Goal: Information Seeking & Learning: Learn about a topic

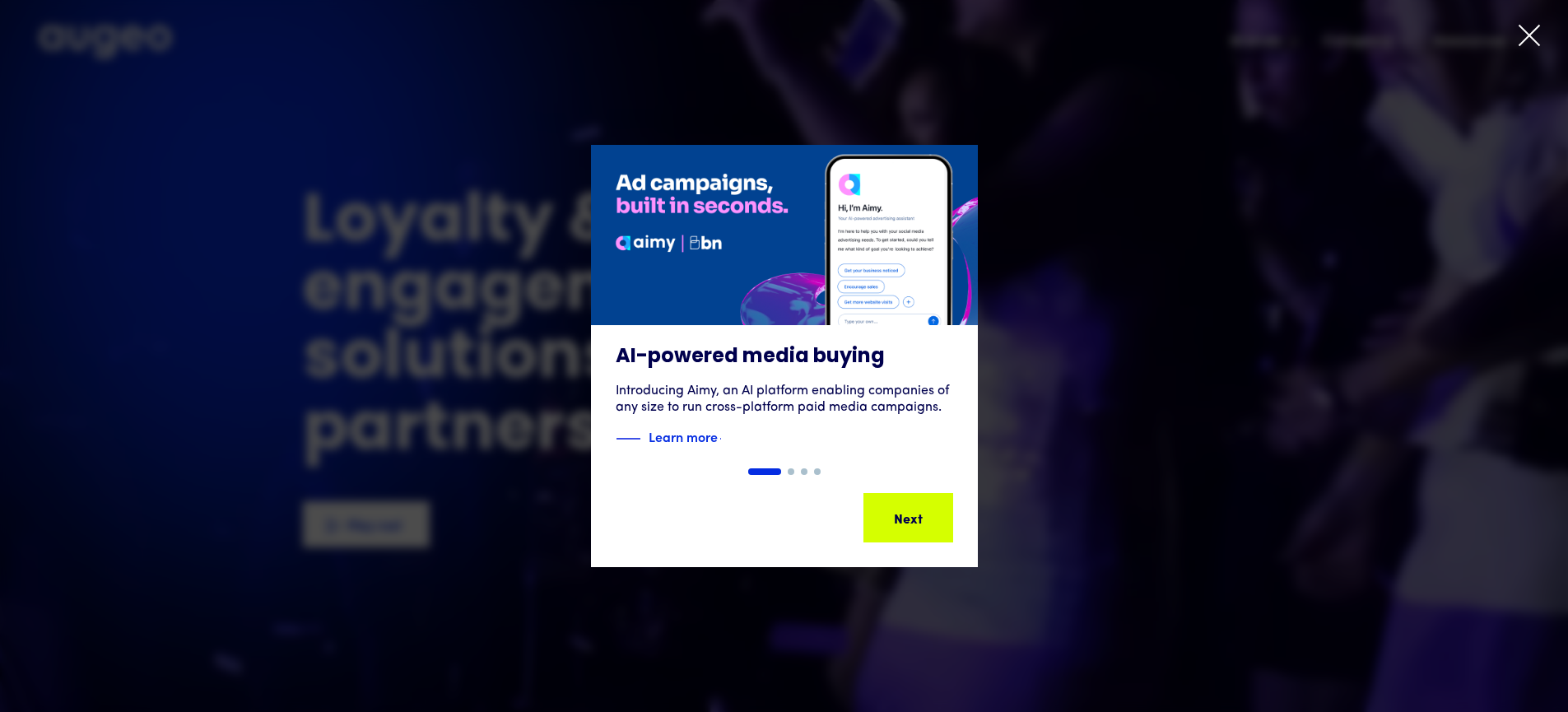
click at [1525, 26] on icon at bounding box center [1528, 35] width 24 height 24
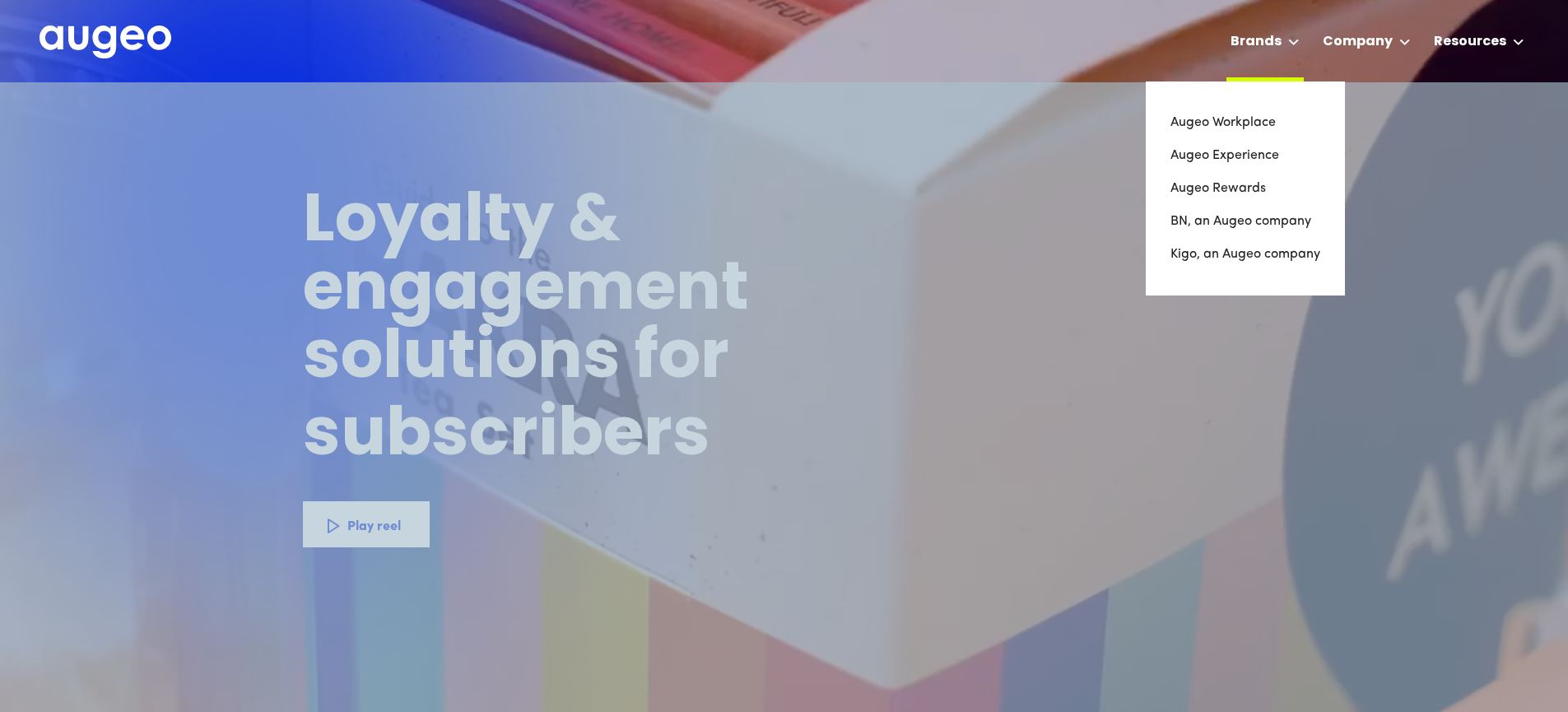
click at [1269, 40] on div "Brands" at bounding box center [1256, 42] width 51 height 19
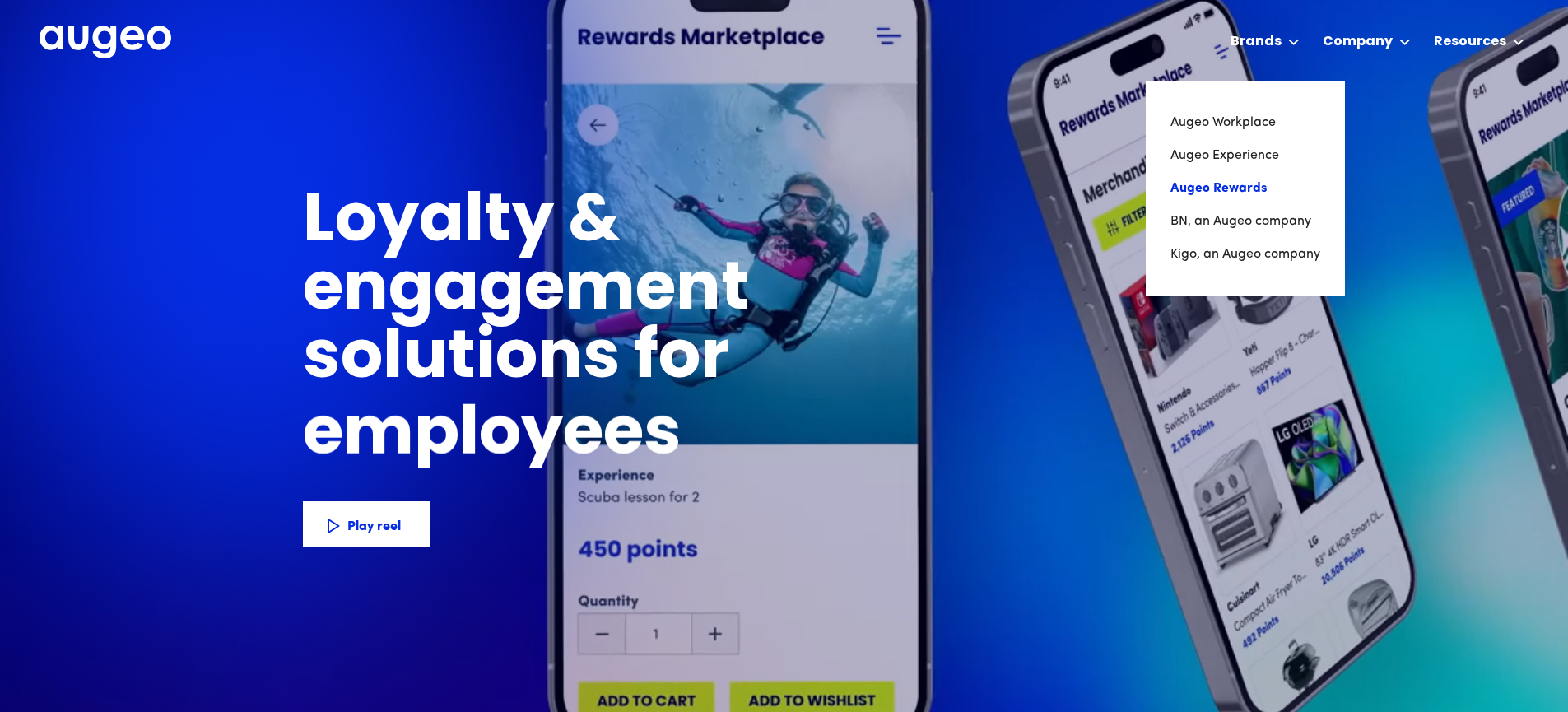
click at [1259, 183] on link "Augeo Rewards" at bounding box center [1245, 188] width 149 height 33
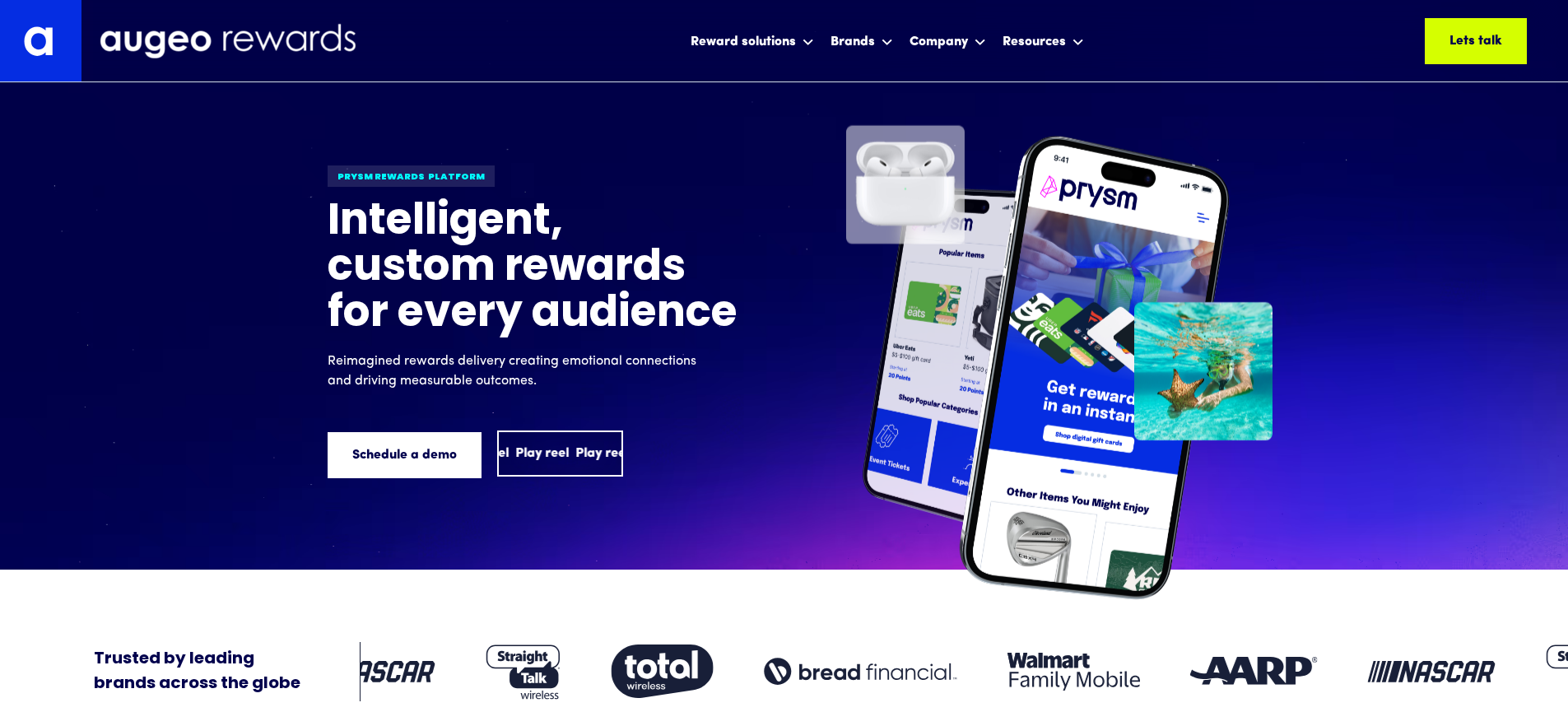
click at [554, 454] on div "Play reel" at bounding box center [541, 453] width 53 height 19
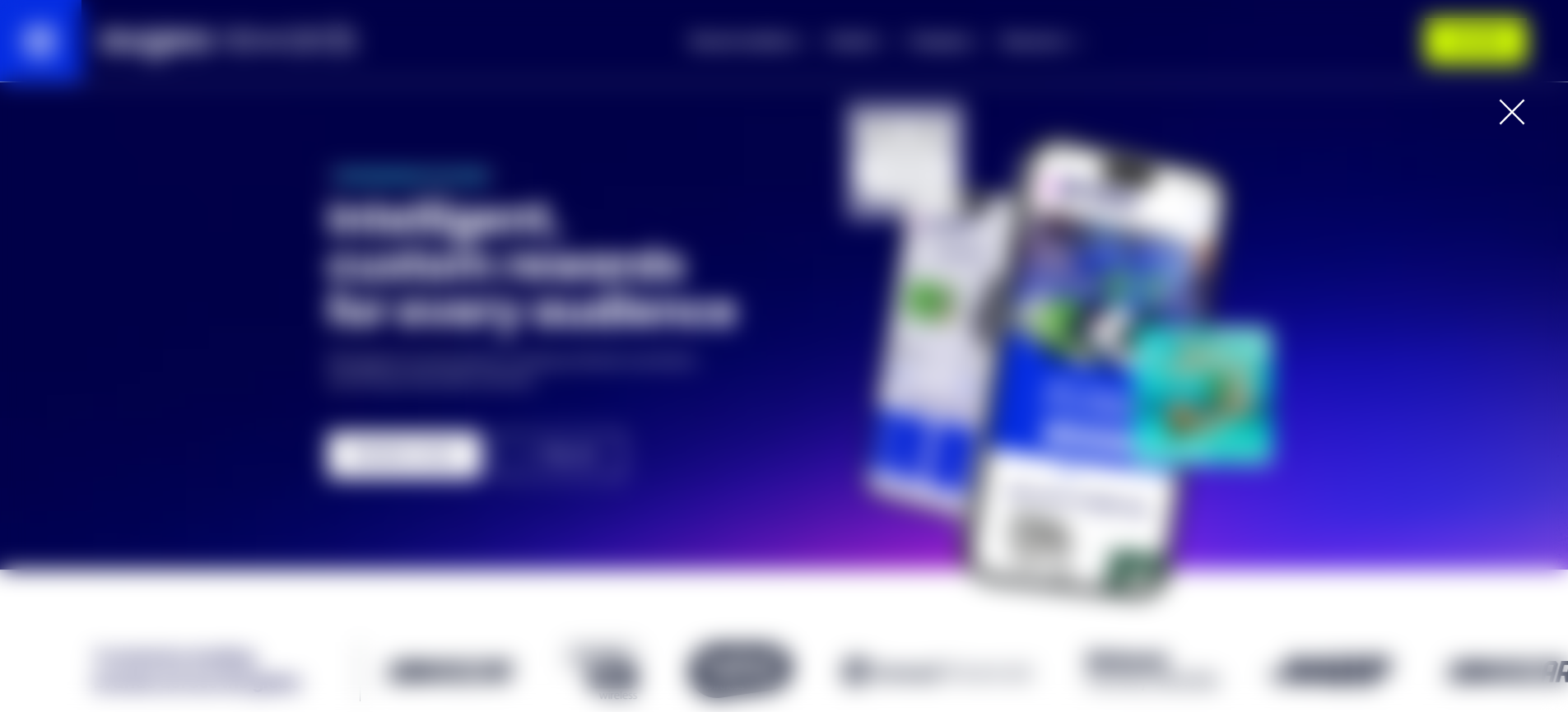
click at [1491, 119] on div at bounding box center [1511, 112] width 59 height 59
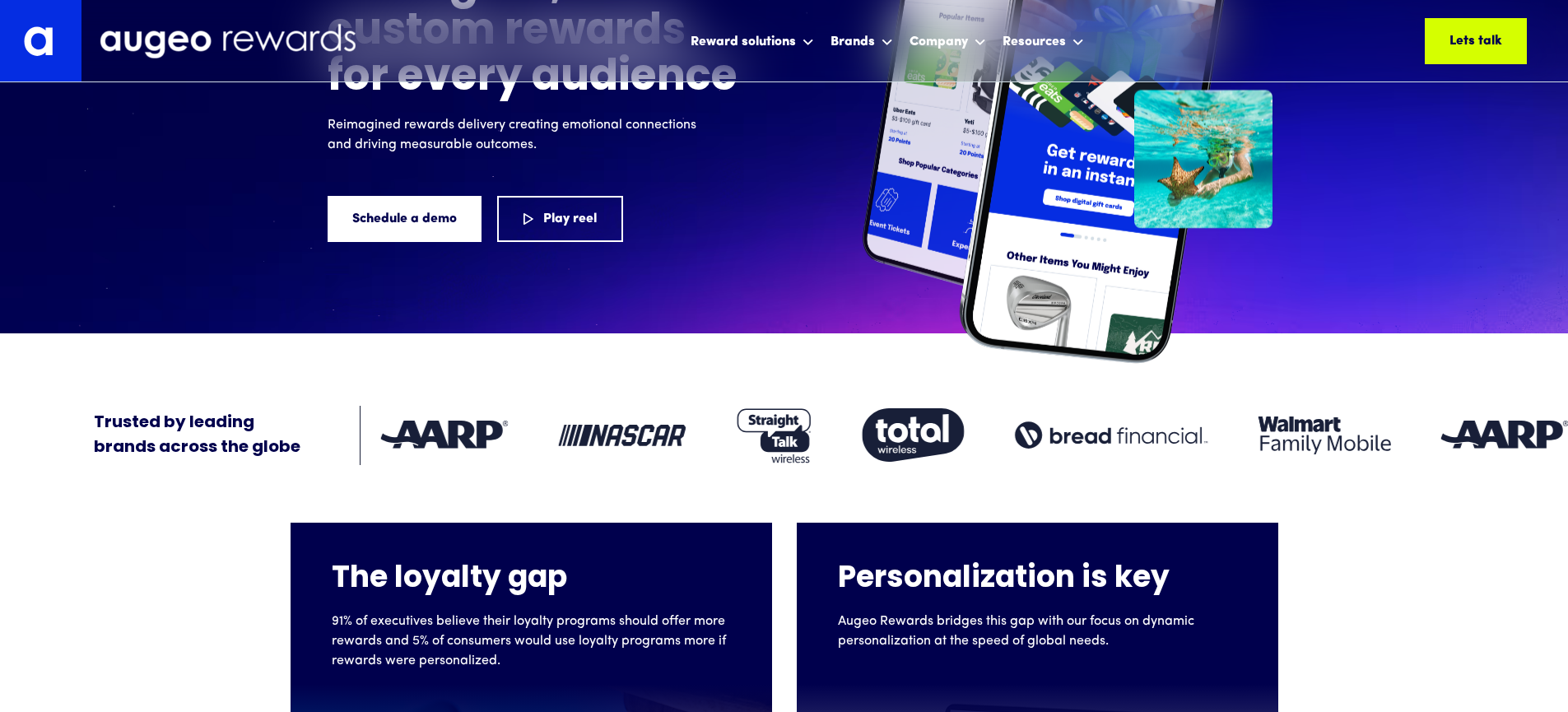
scroll to position [237, 0]
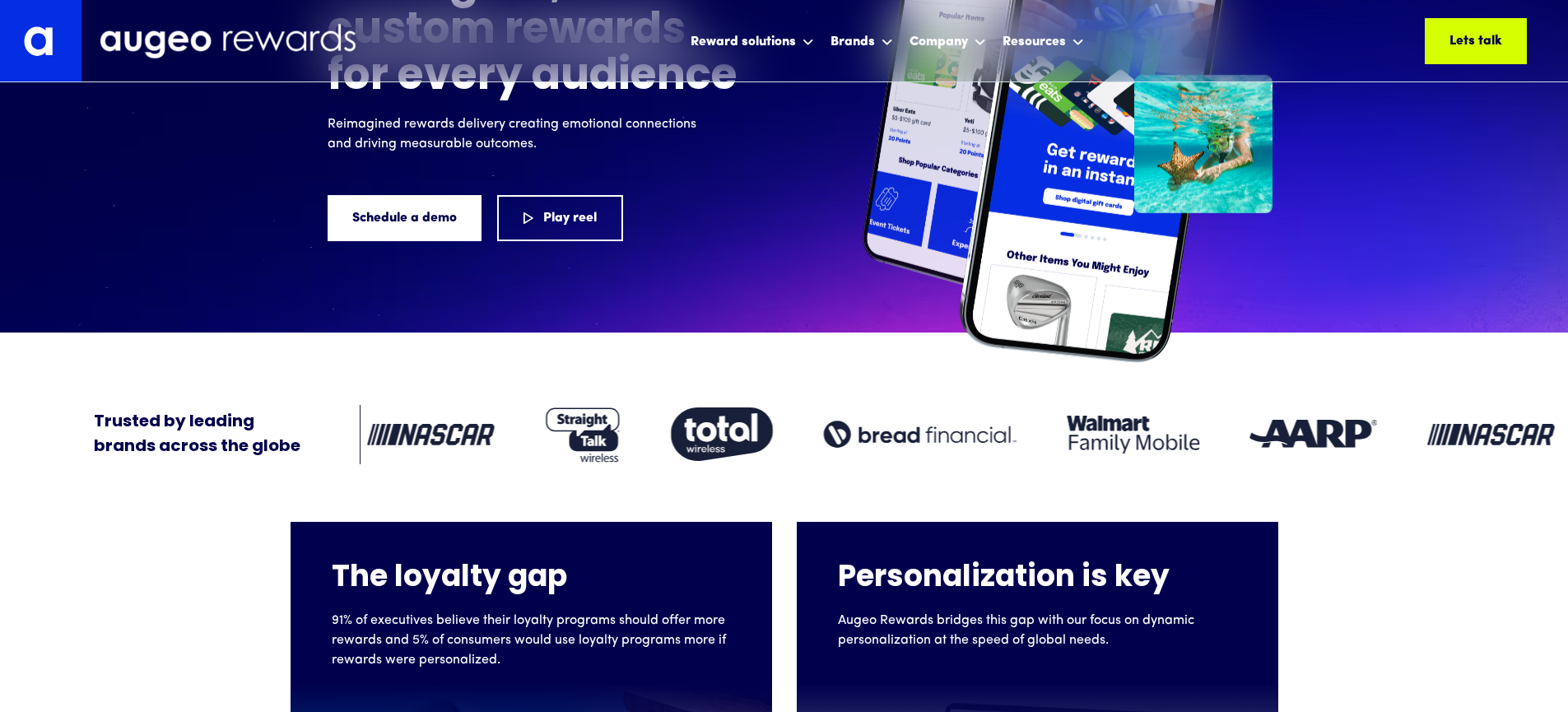
click at [1137, 431] on img at bounding box center [1133, 434] width 133 height 38
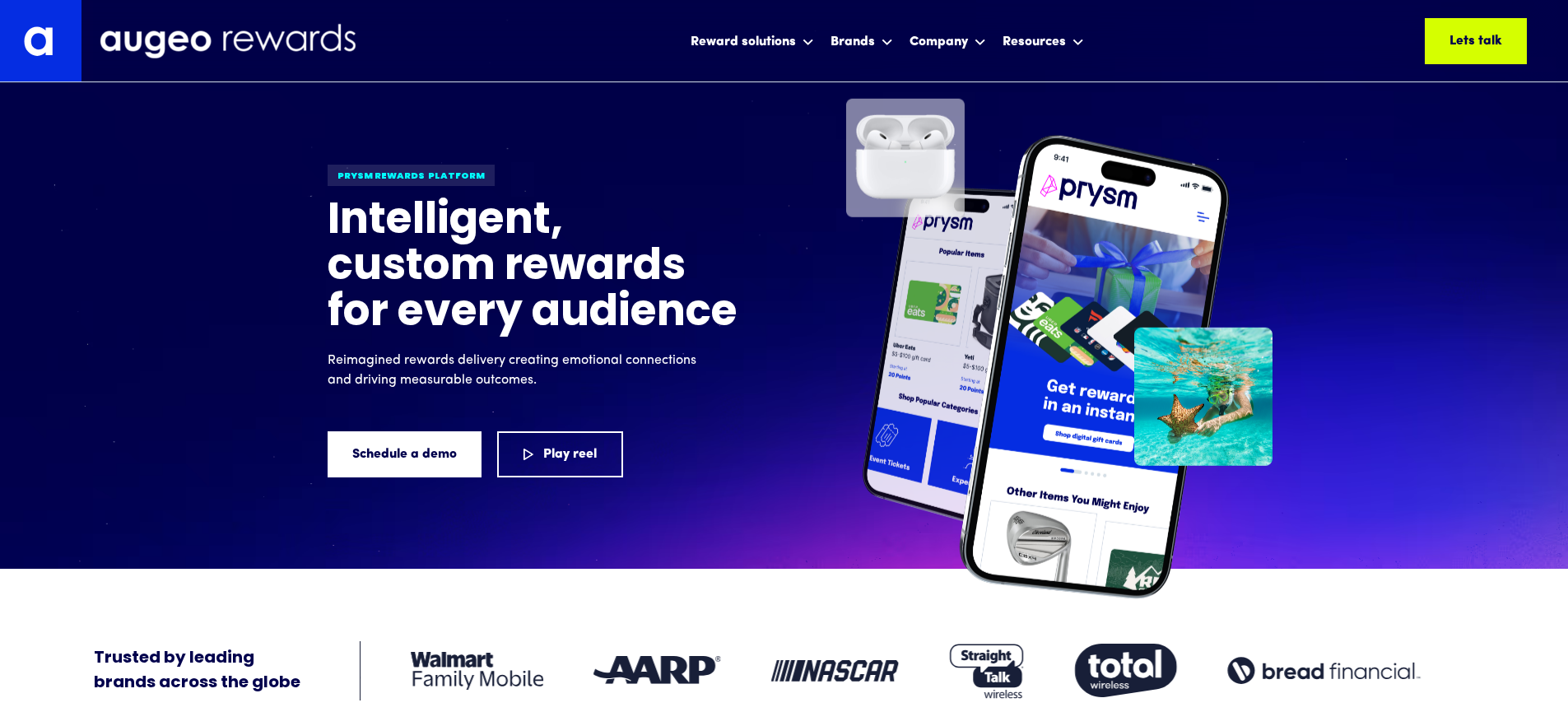
scroll to position [0, 0]
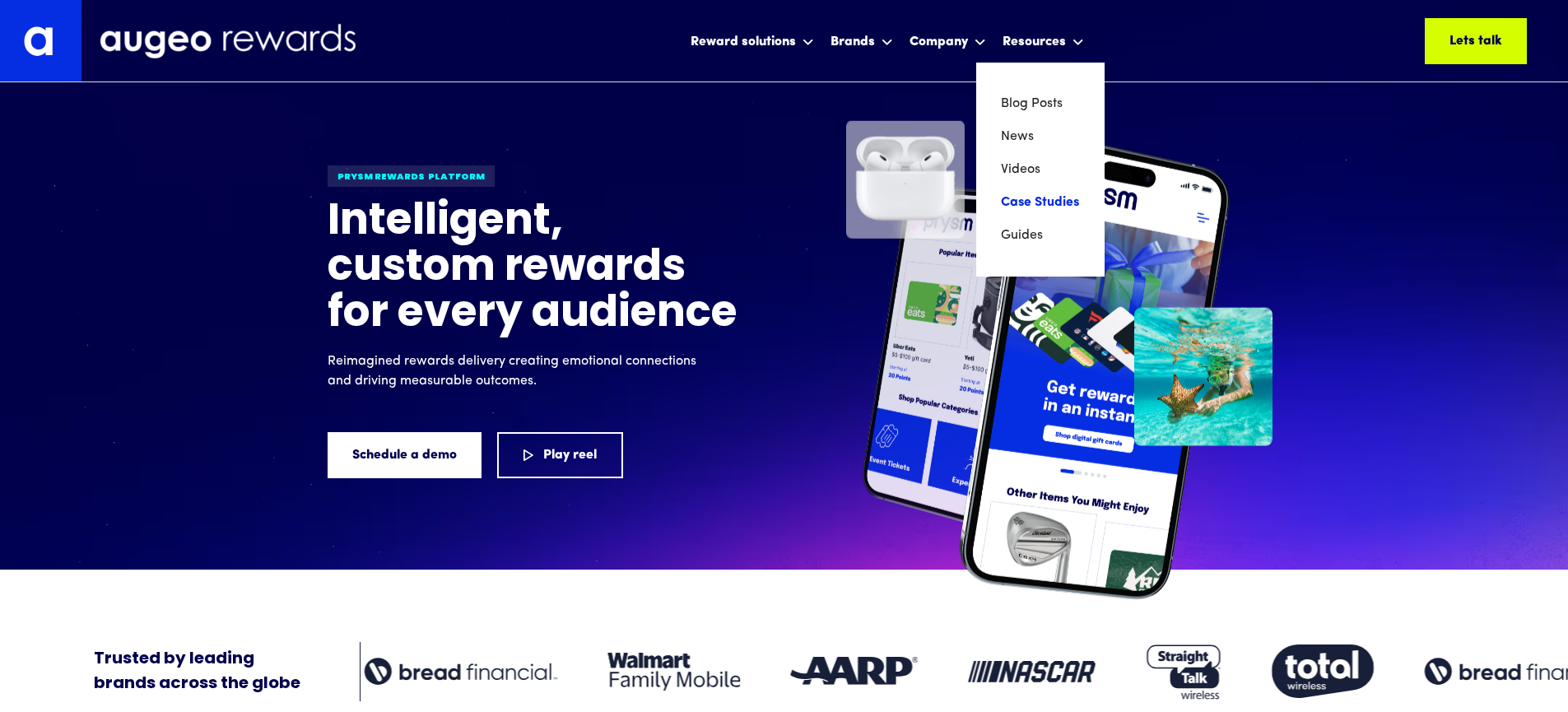
click at [1058, 208] on link "Case Studies" at bounding box center [1039, 203] width 79 height 33
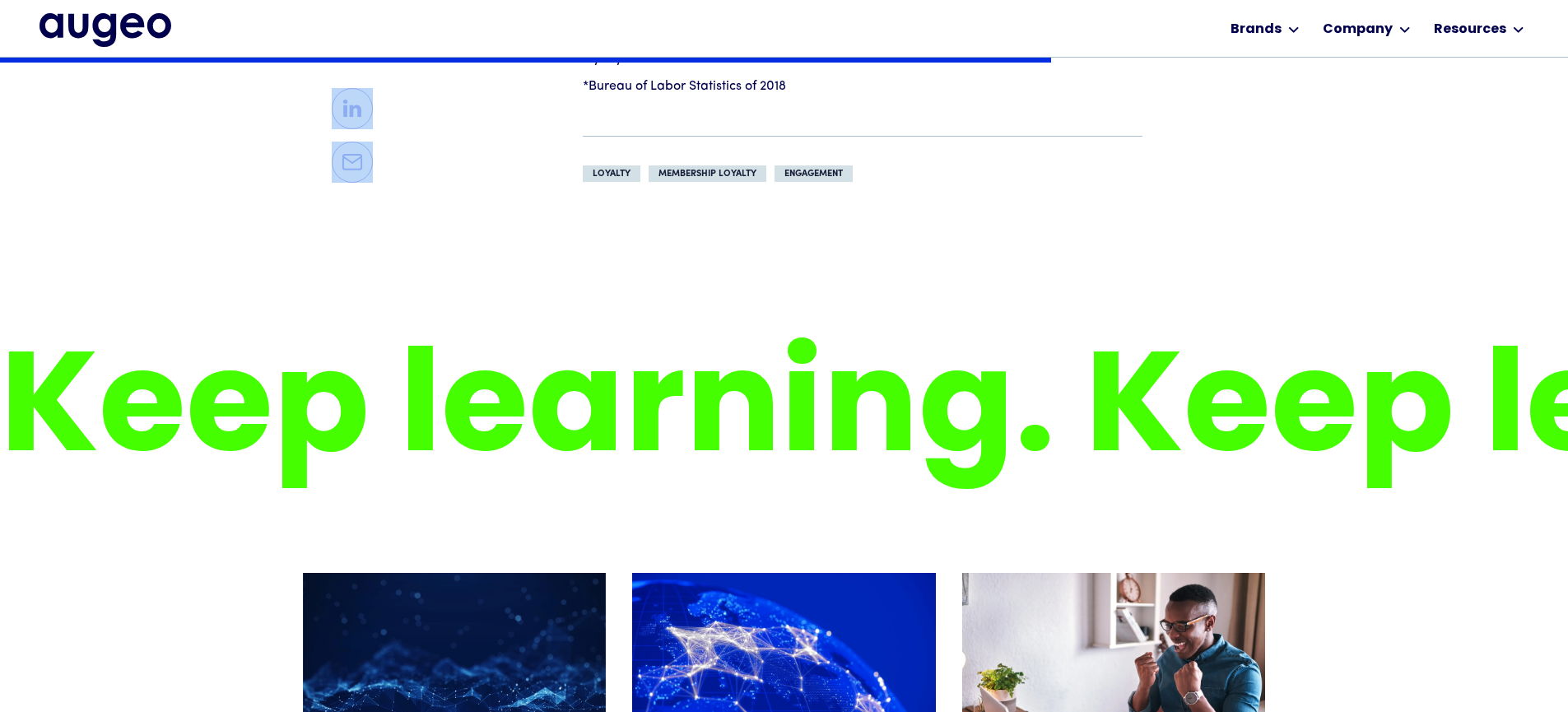
scroll to position [2163, 0]
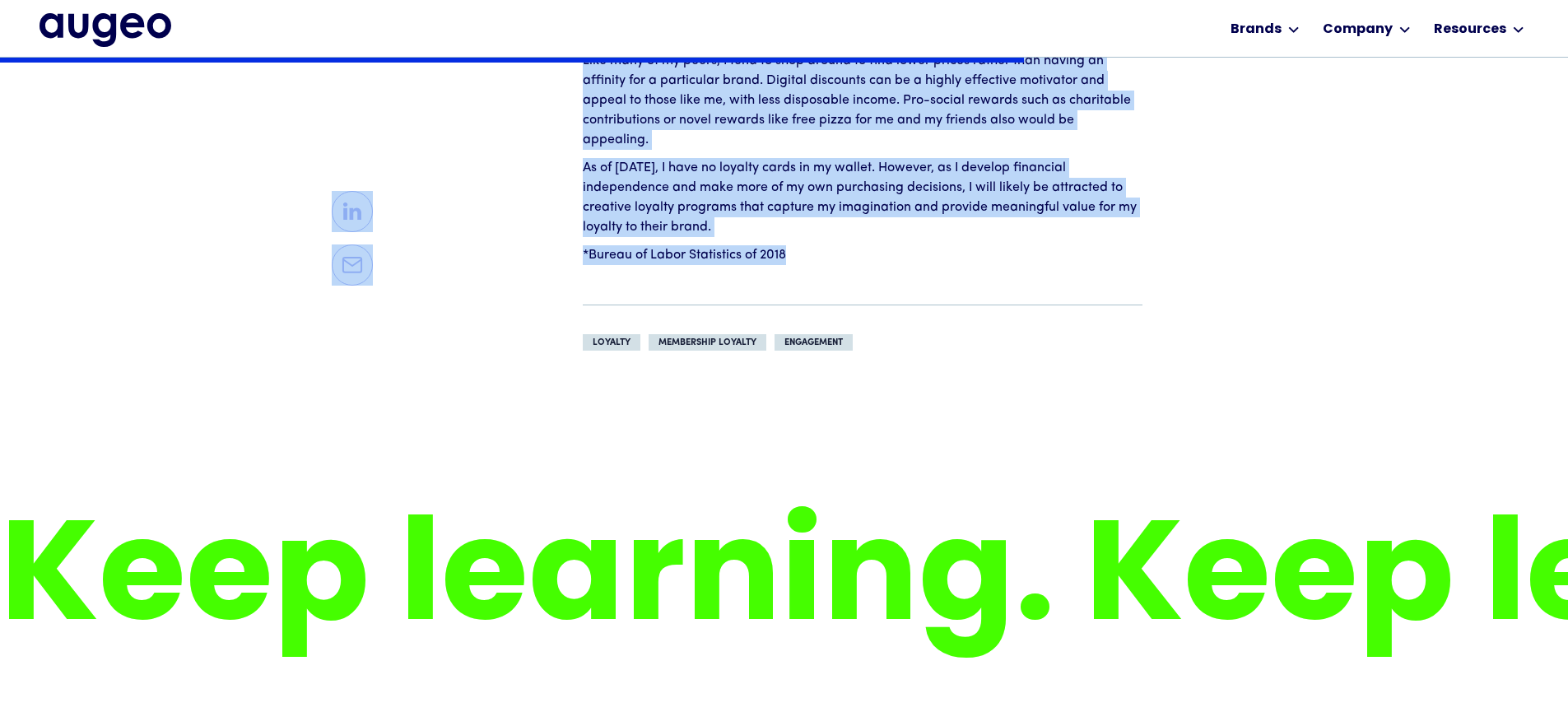
drag, startPoint x: 578, startPoint y: 393, endPoint x: 794, endPoint y: 233, distance: 268.8
copy div "Three things loyalty programs should consider... As a college student, the only…"
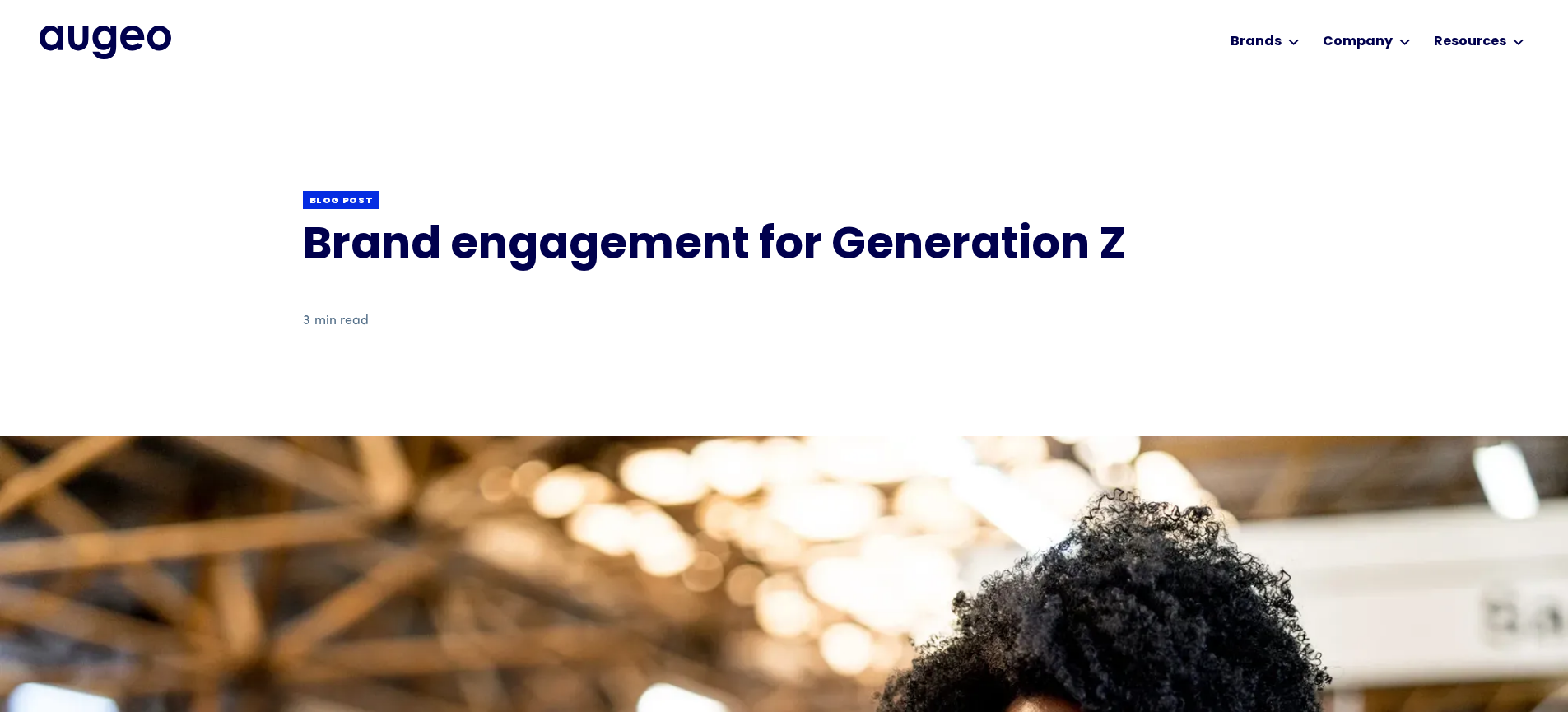
scroll to position [0, 0]
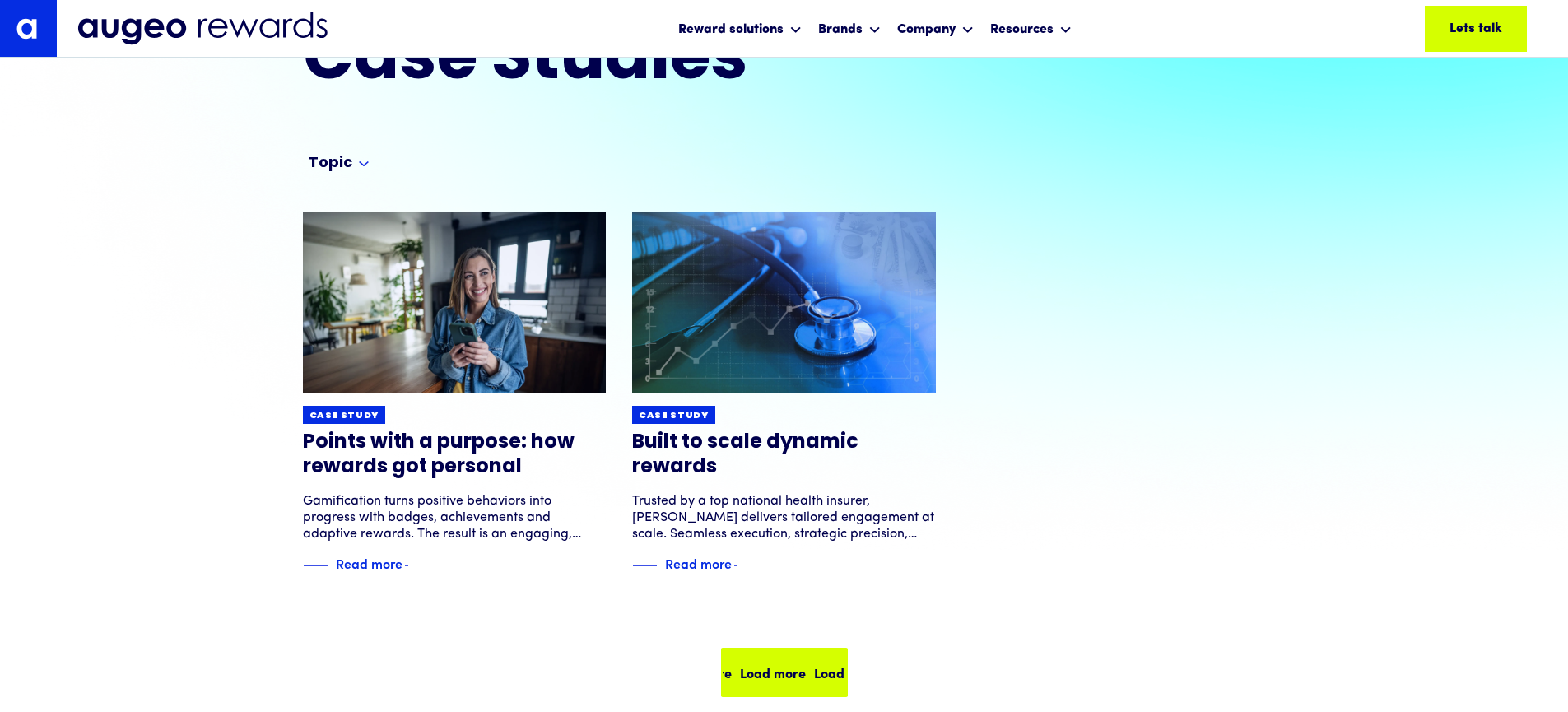
click at [790, 684] on div "Load more Load more Load more Load more" at bounding box center [784, 671] width 123 height 46
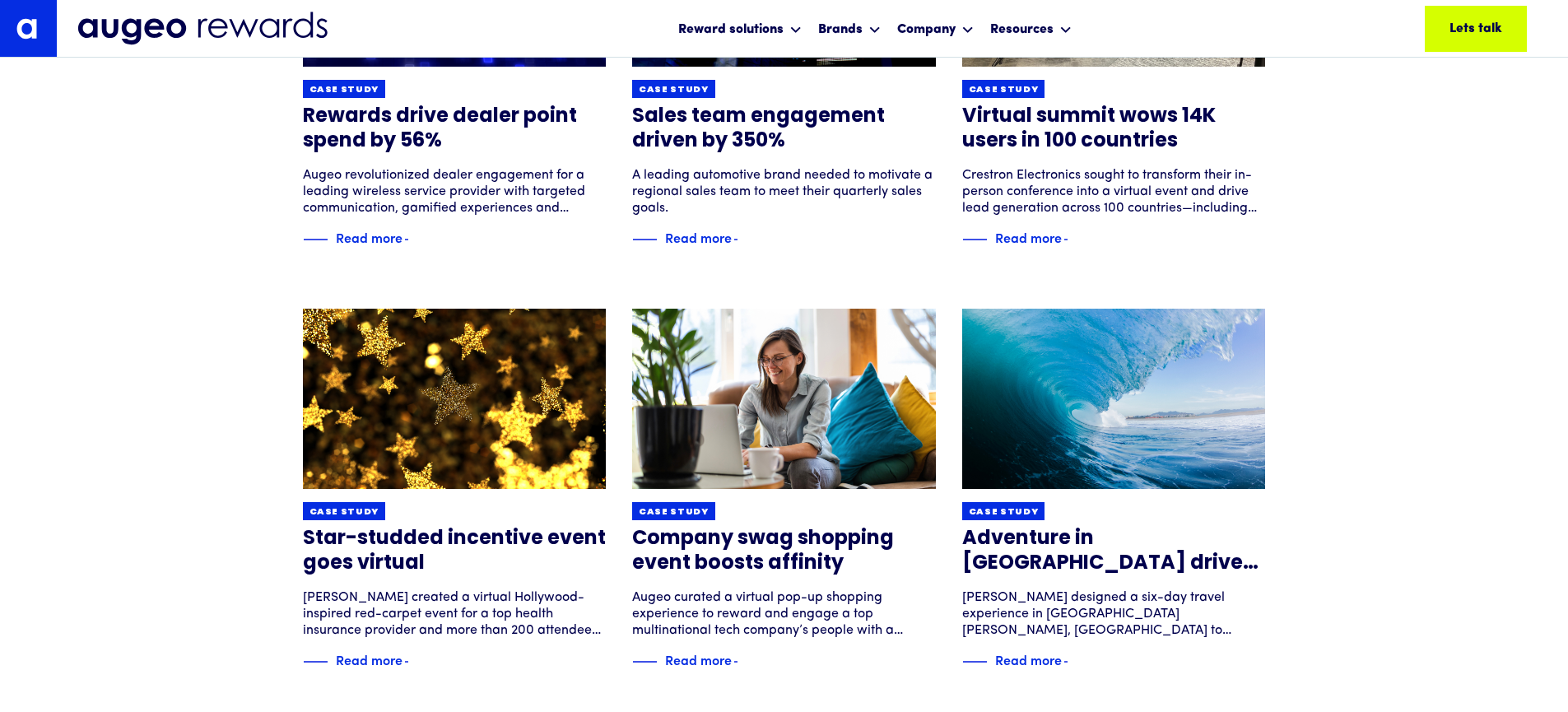
scroll to position [869, 0]
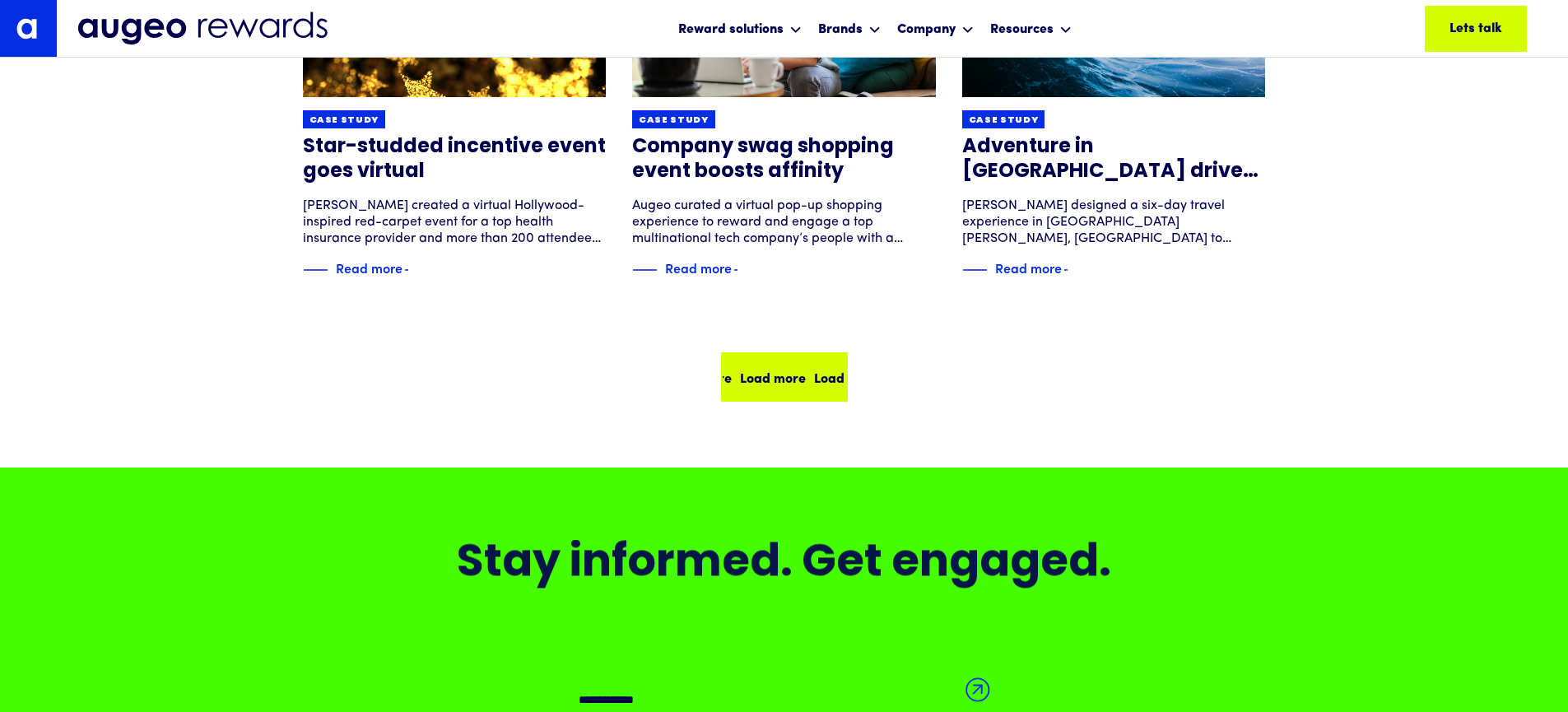
click at [765, 390] on div "Load more Load more Load more Load more" at bounding box center [784, 376] width 123 height 46
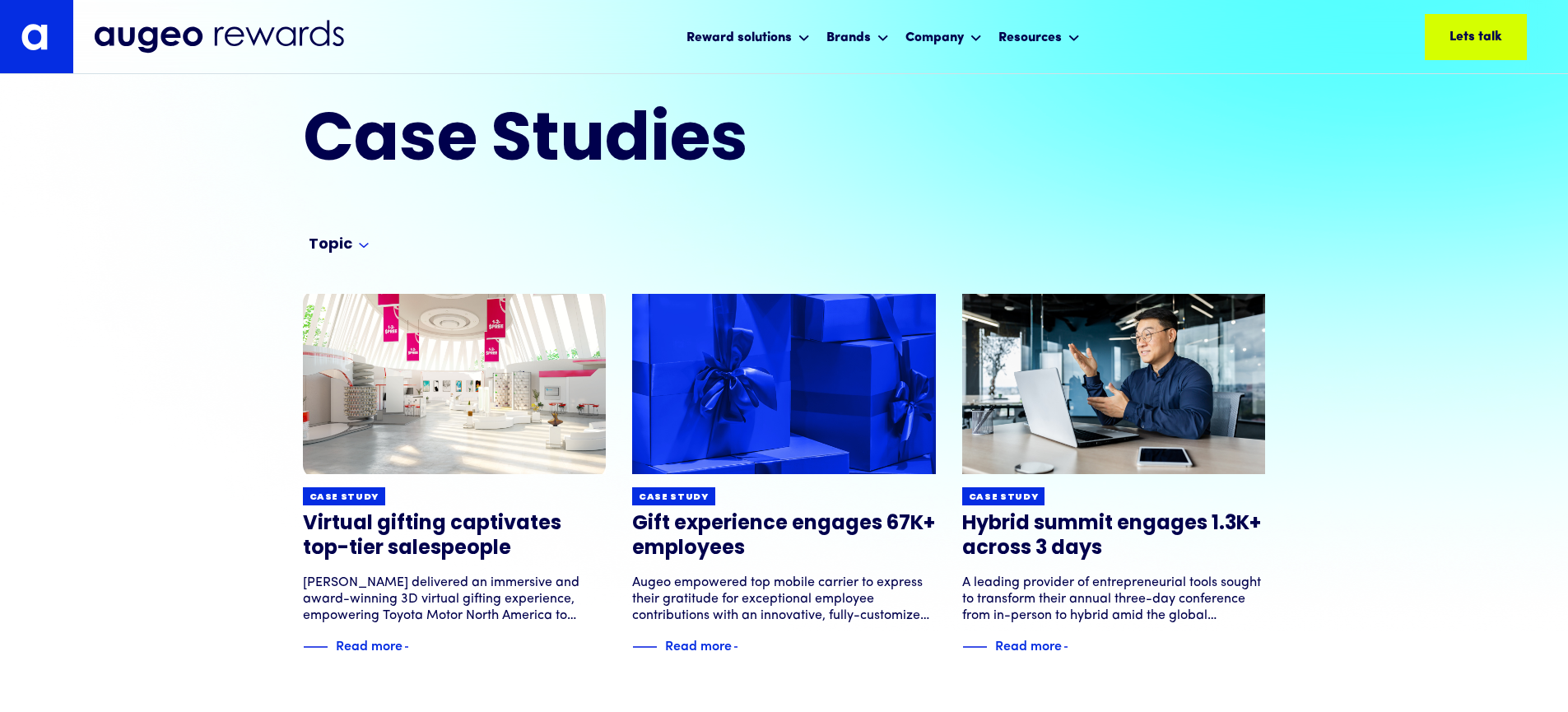
scroll to position [40, 0]
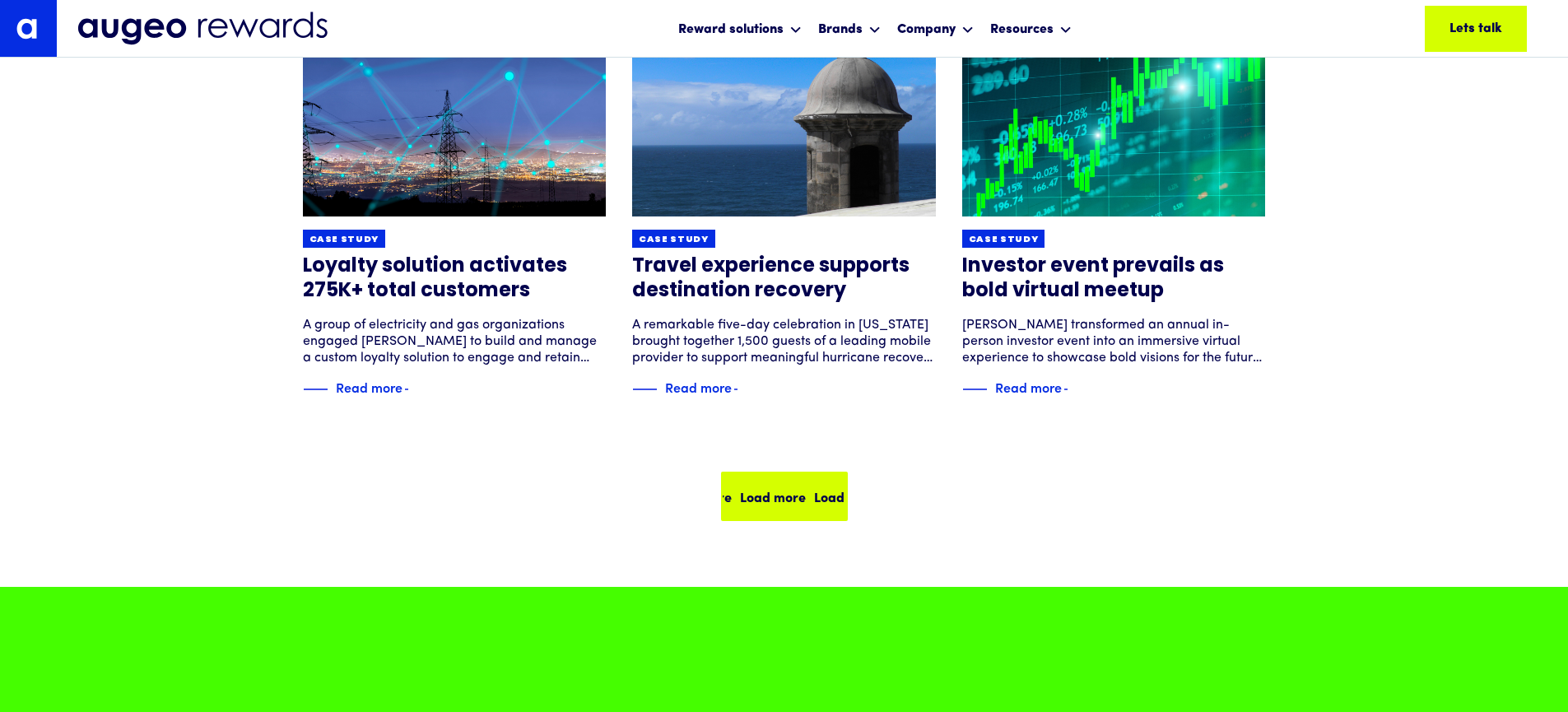
click at [752, 509] on div "Load more Load more Load more Load more" at bounding box center [784, 496] width 123 height 46
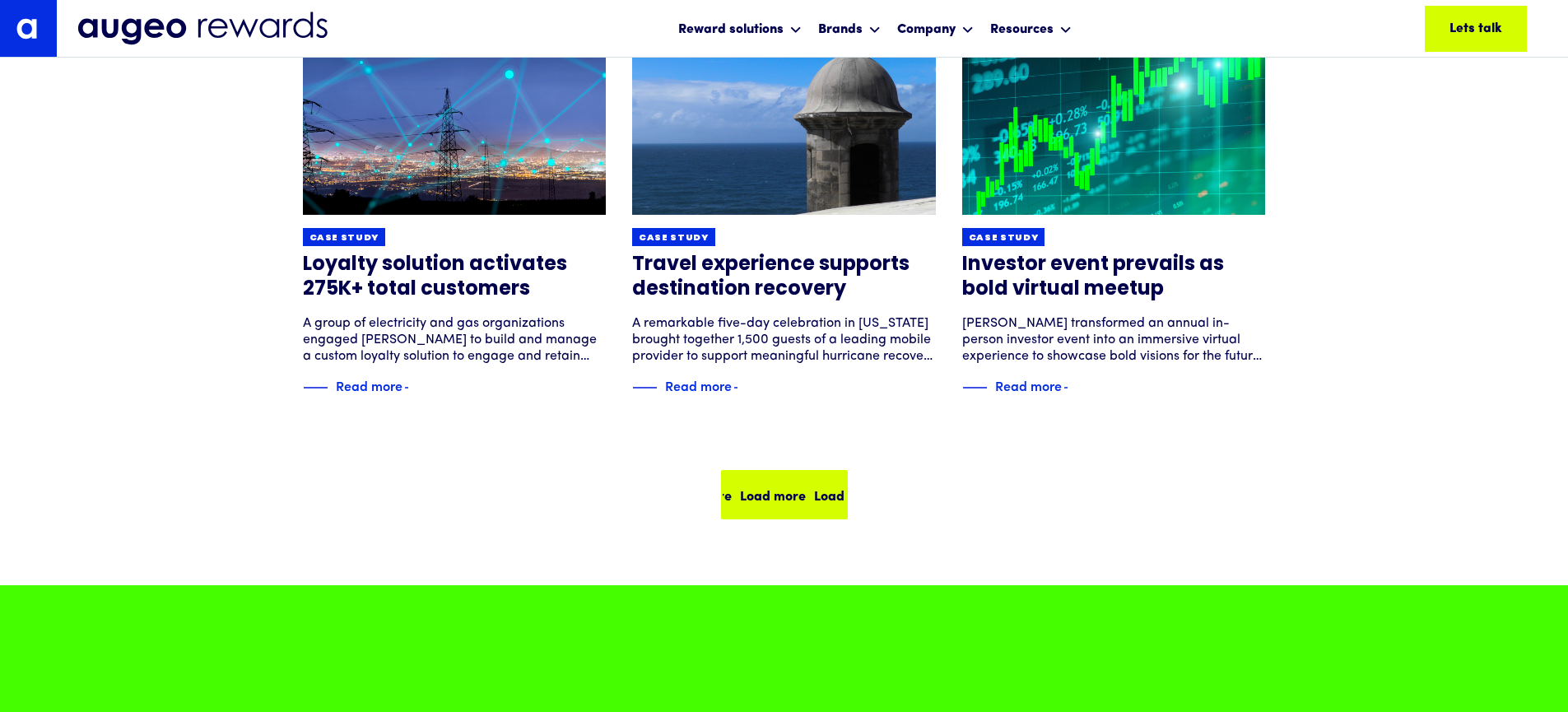
scroll to position [1144, 0]
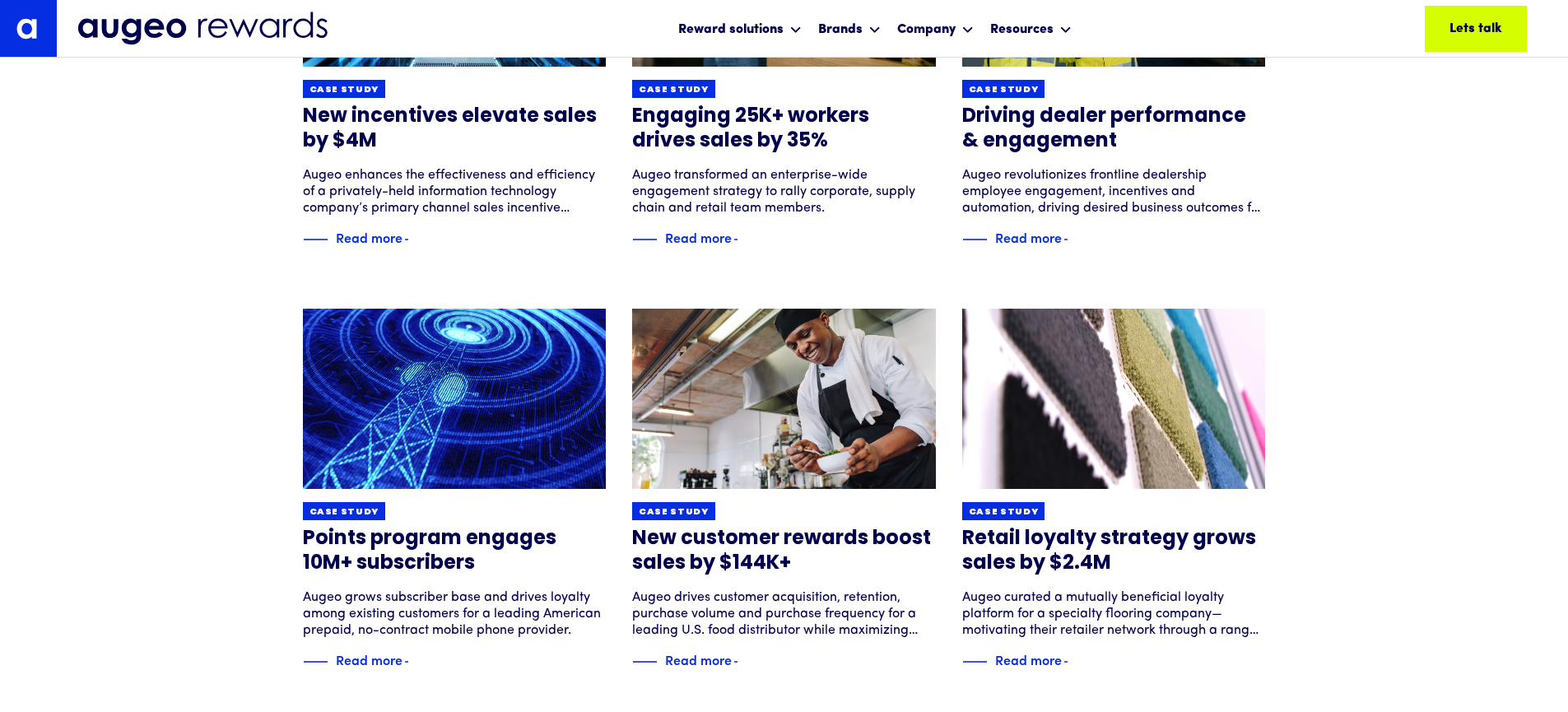
scroll to position [869, 0]
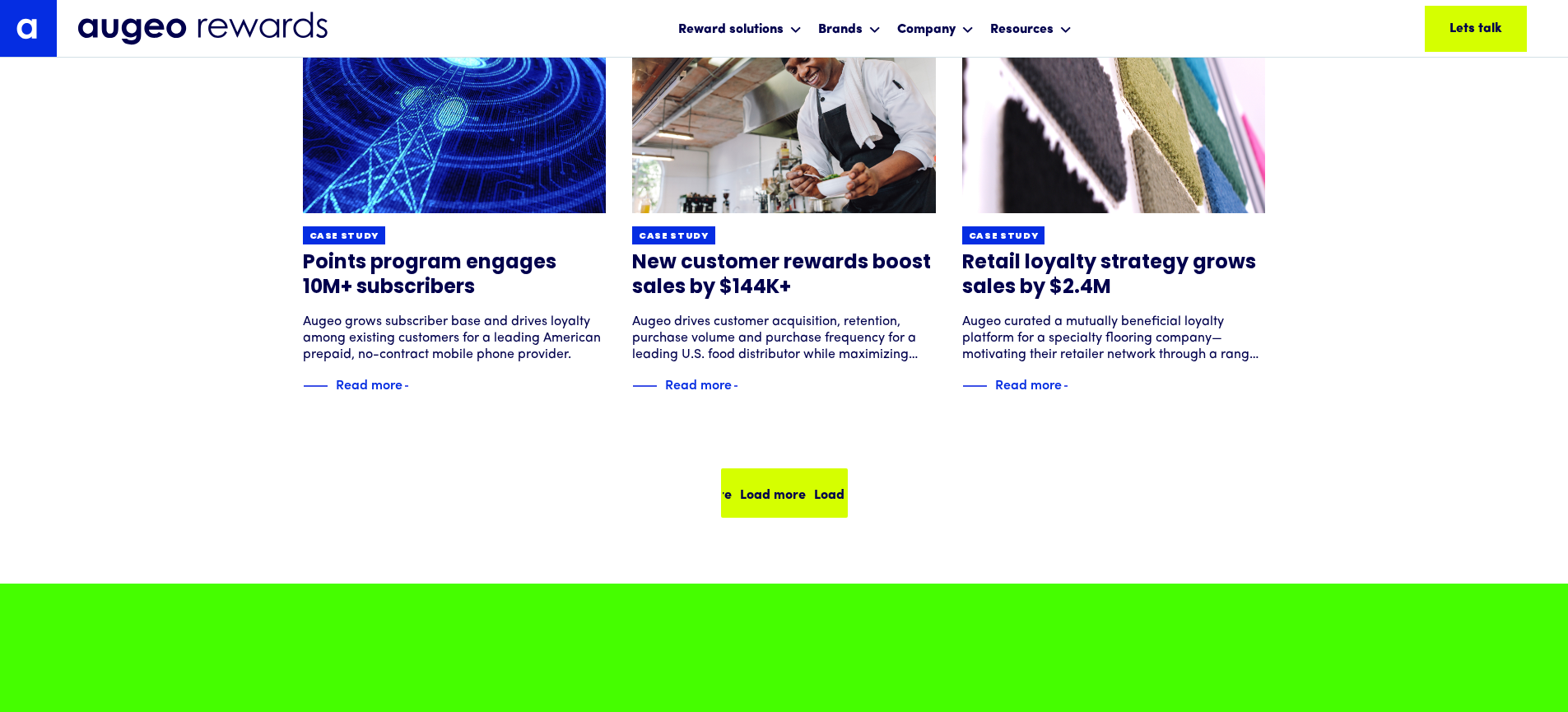
click at [776, 501] on div "Load more" at bounding box center [768, 493] width 66 height 19
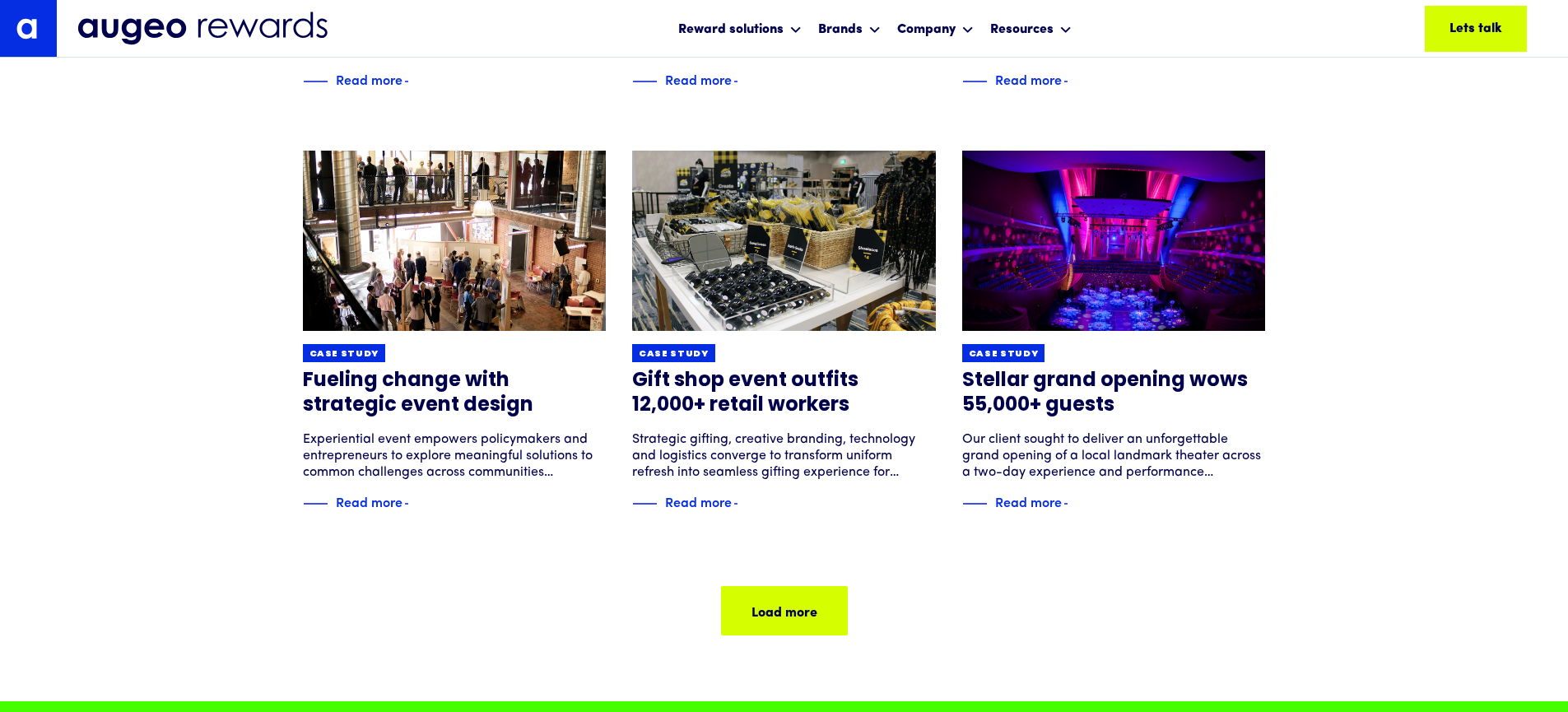
scroll to position [1026, 0]
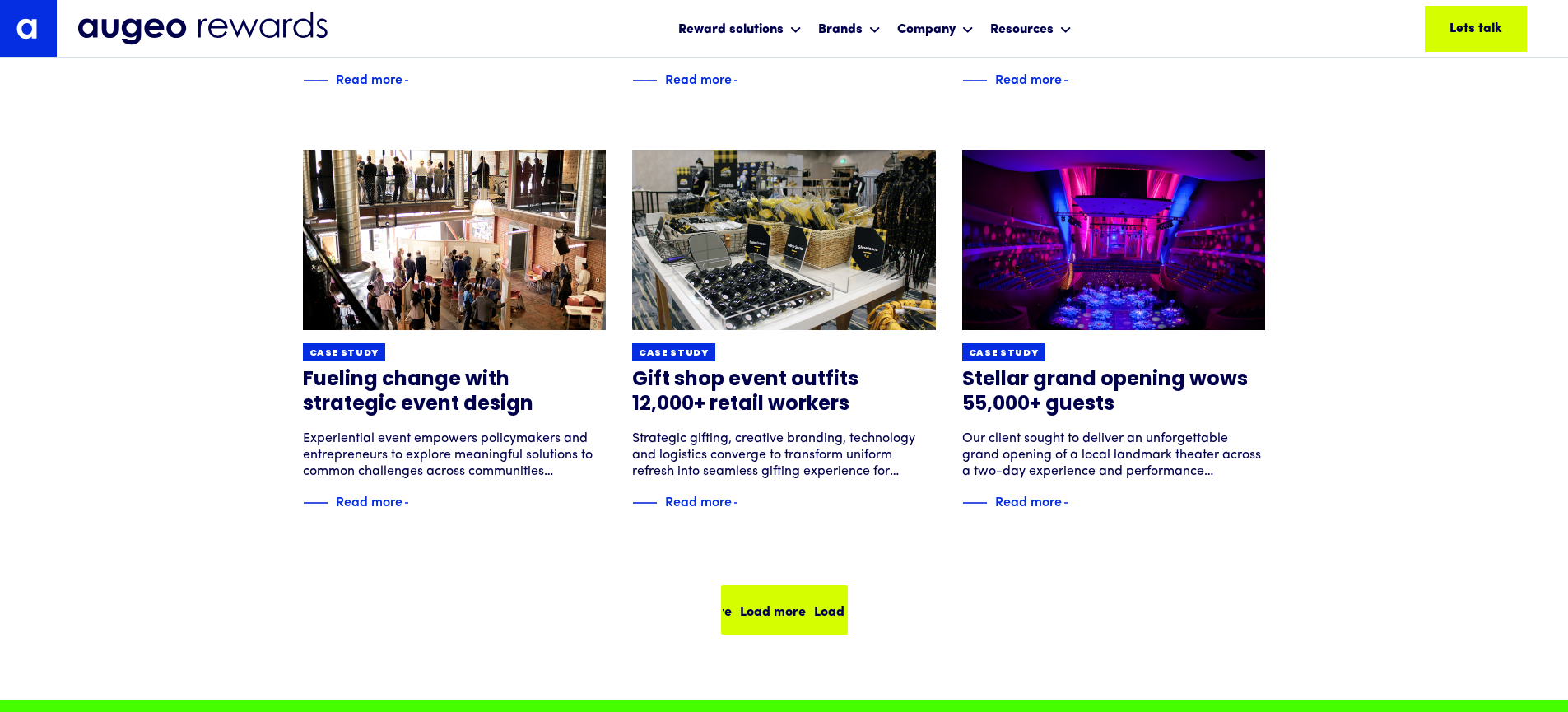
click at [789, 615] on div "Load more" at bounding box center [813, 609] width 66 height 19
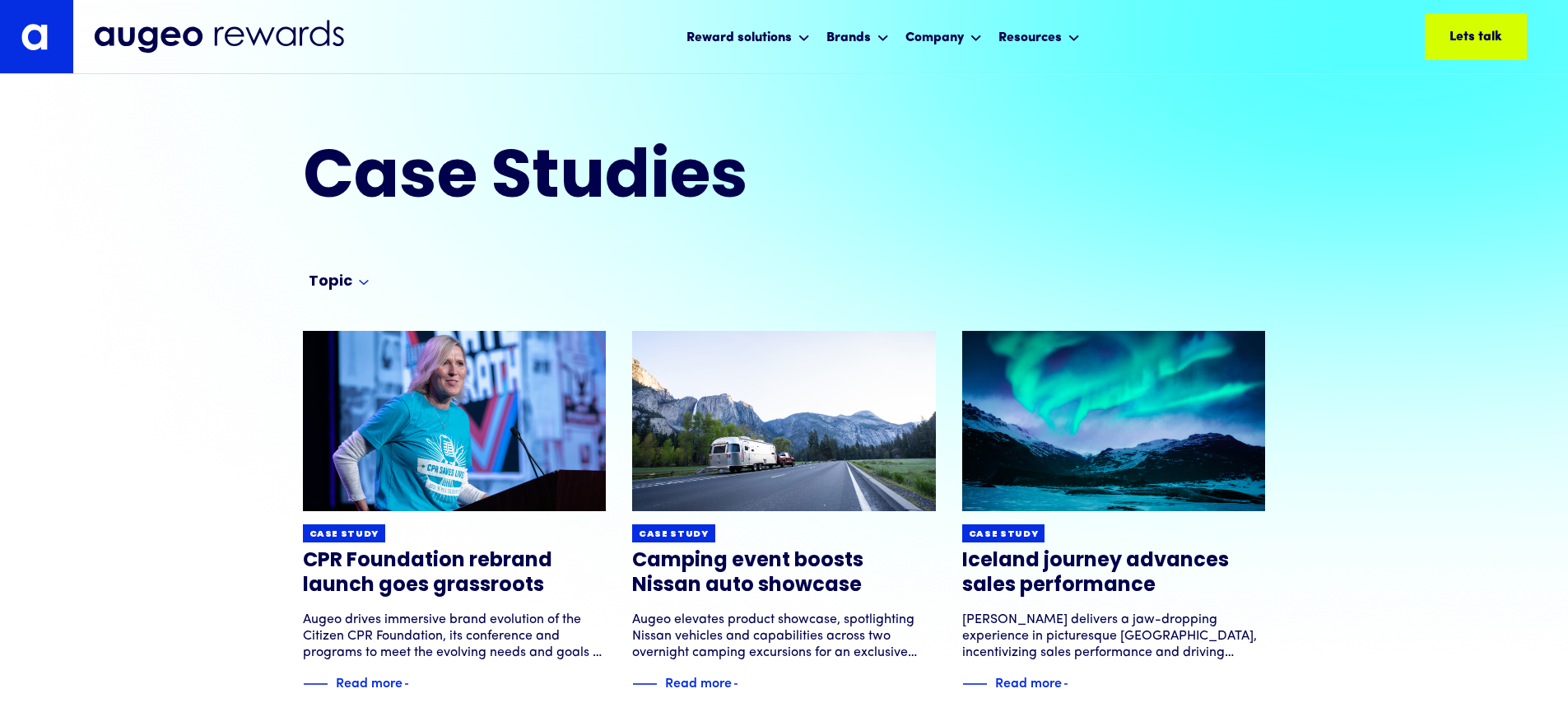
scroll to position [1, 0]
click at [134, 28] on img at bounding box center [219, 37] width 250 height 35
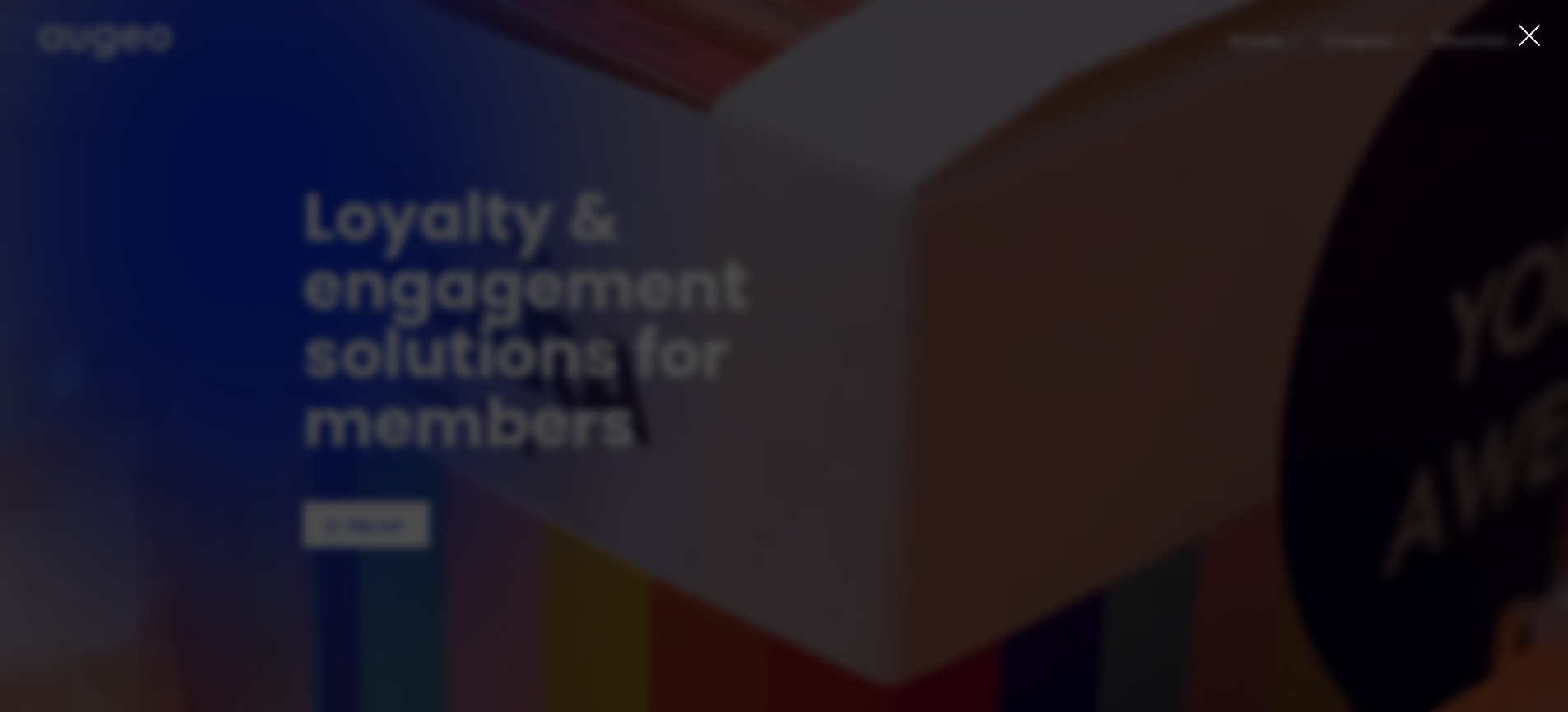
click at [1536, 43] on icon at bounding box center [1528, 35] width 24 height 24
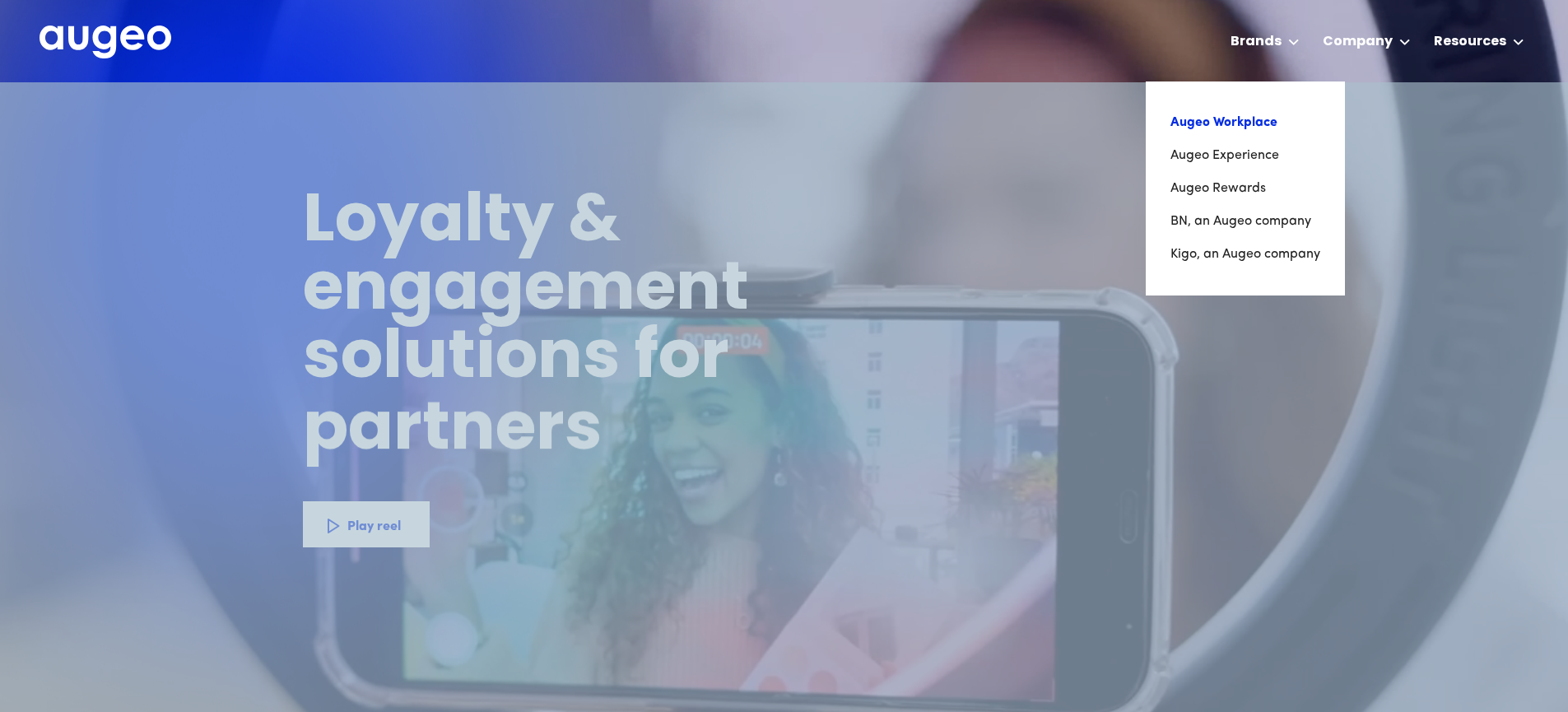
click at [1255, 113] on link "Augeo Workplace" at bounding box center [1245, 122] width 149 height 33
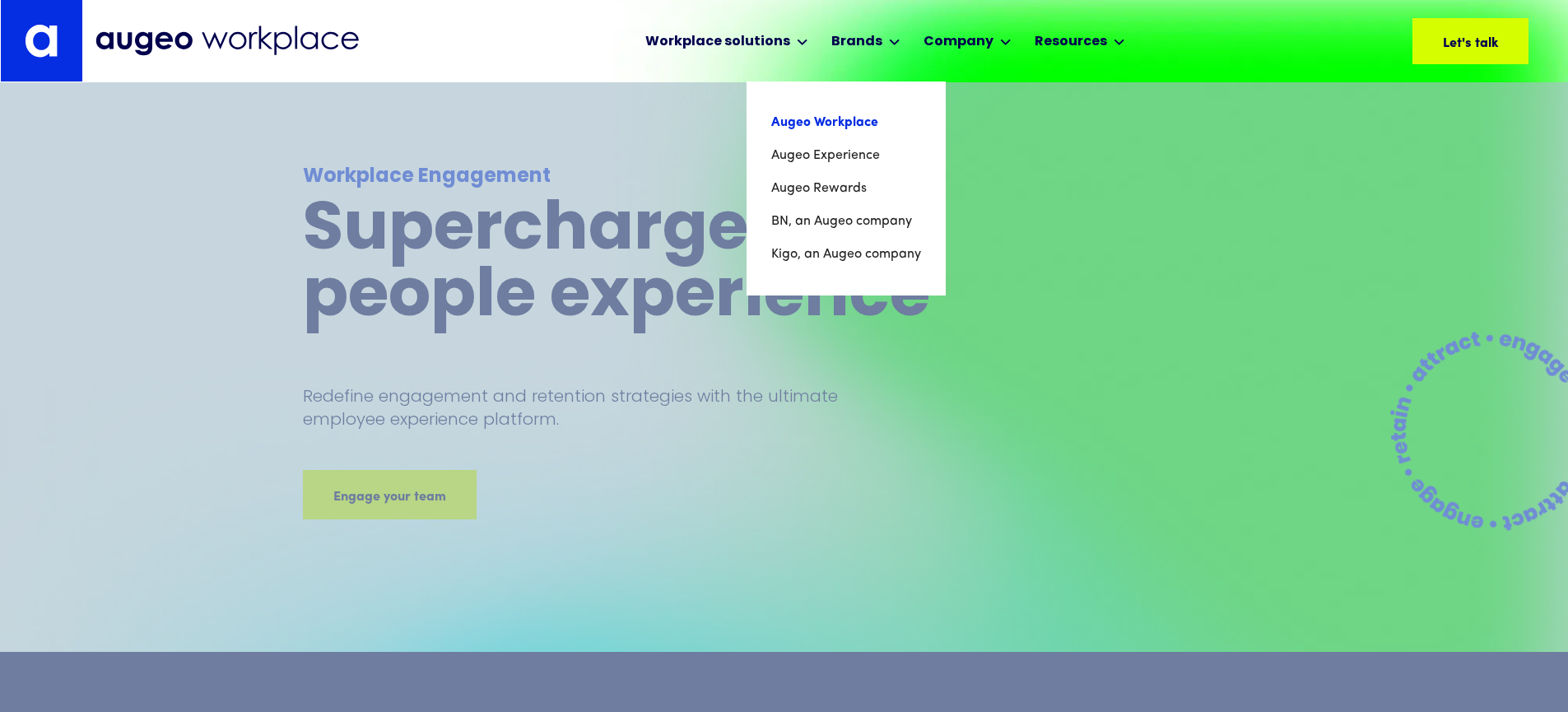
click at [823, 119] on link "Augeo Workplace" at bounding box center [846, 122] width 149 height 33
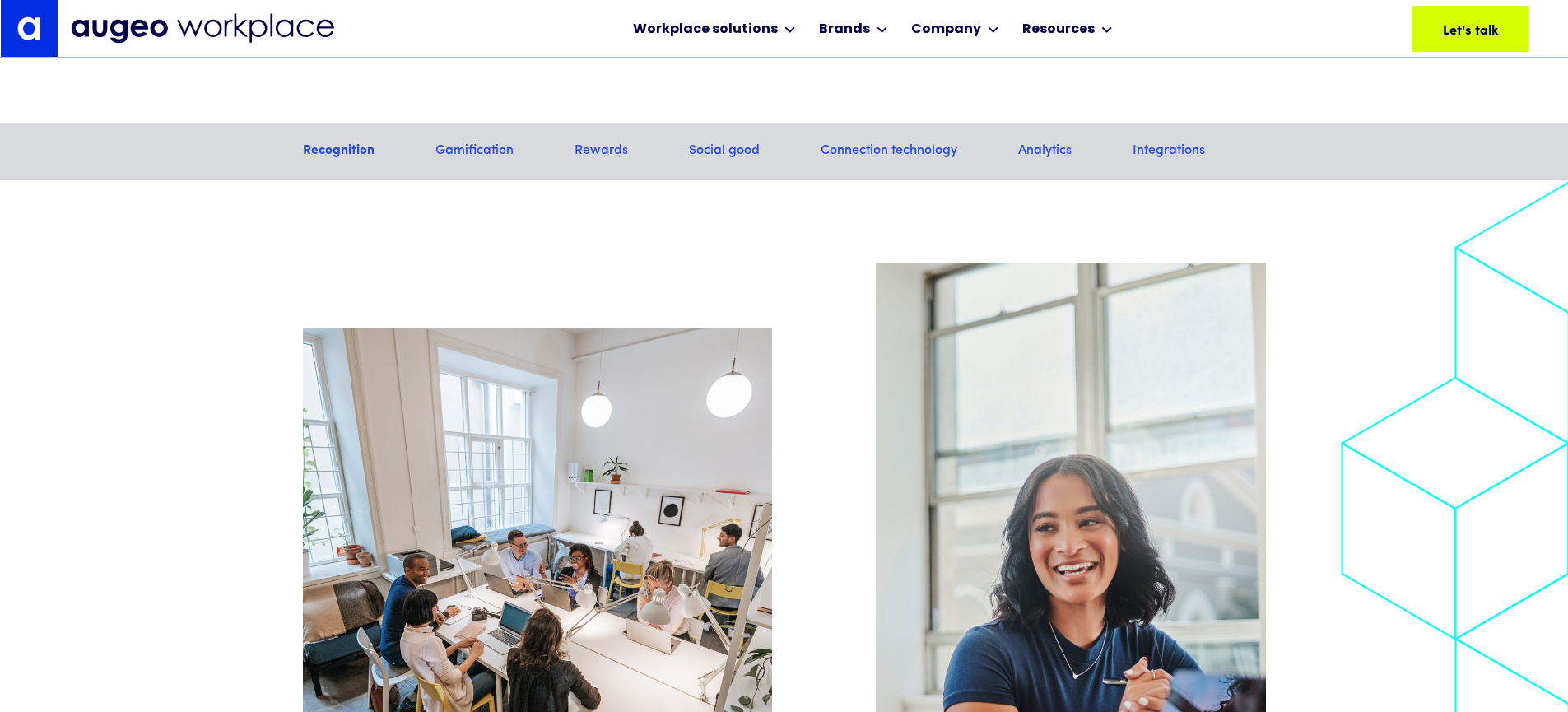
scroll to position [1659, 0]
click at [726, 150] on link "Social good" at bounding box center [724, 150] width 71 height 18
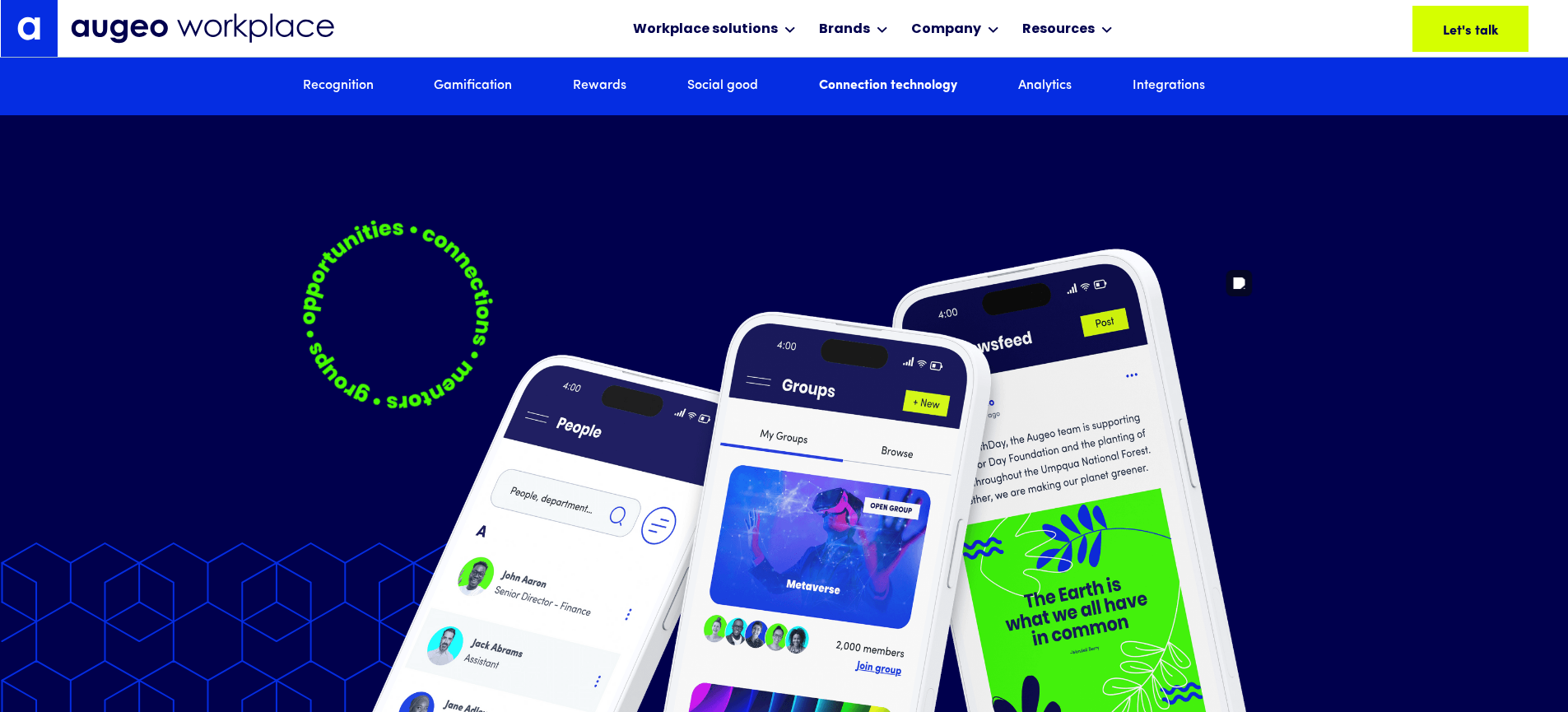
scroll to position [8402, 0]
